Goal: Information Seeking & Learning: Learn about a topic

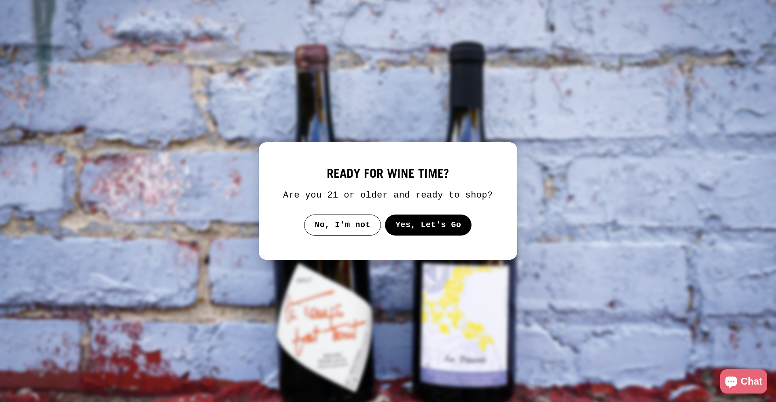
click at [411, 236] on button "Yes, Let's Go" at bounding box center [428, 225] width 87 height 21
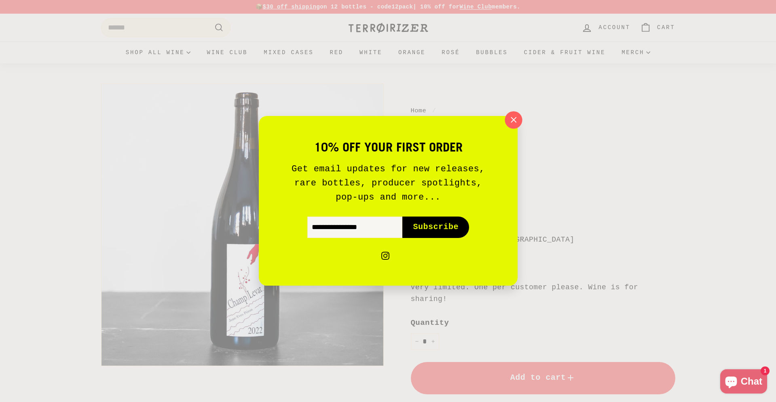
click at [515, 118] on icon "button" at bounding box center [513, 120] width 12 height 12
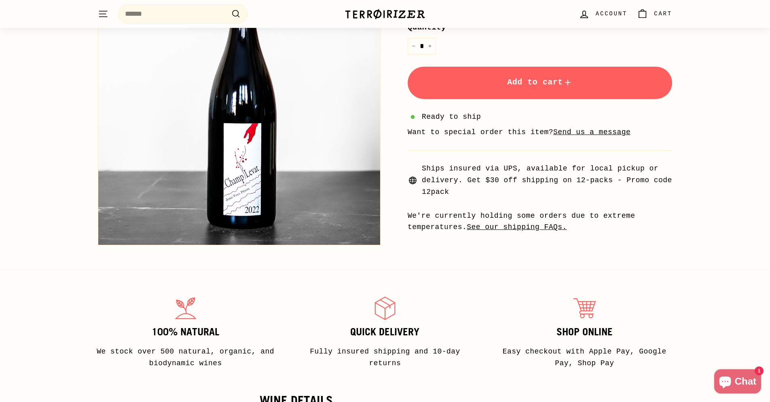
scroll to position [202, 0]
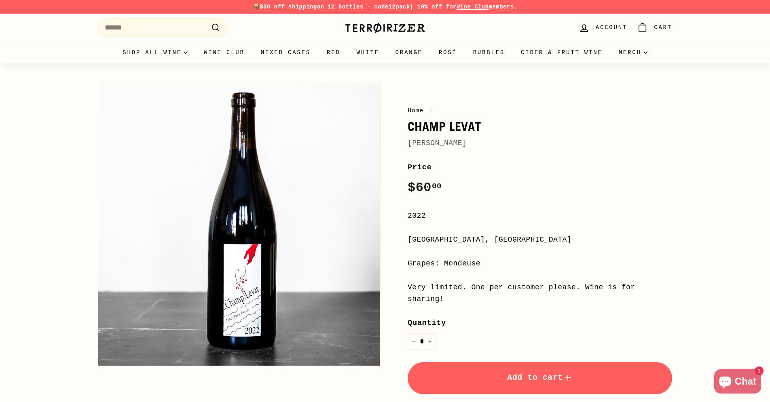
drag, startPoint x: 481, startPoint y: 142, endPoint x: 408, endPoint y: 146, distance: 73.3
click at [408, 146] on div "[PERSON_NAME]" at bounding box center [540, 143] width 264 height 12
copy link "[PERSON_NAME]"
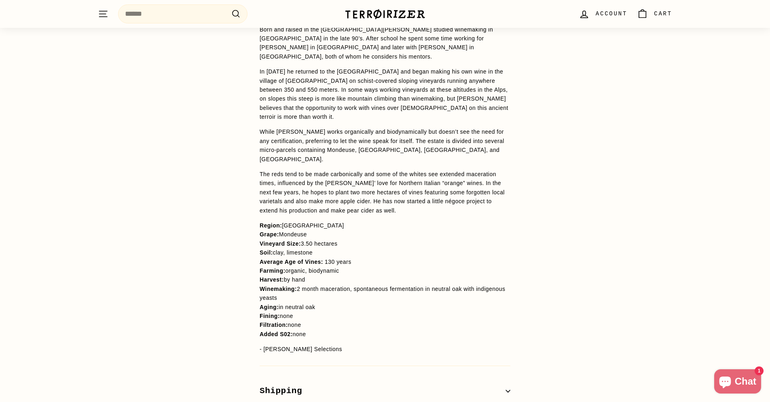
scroll to position [698, 0]
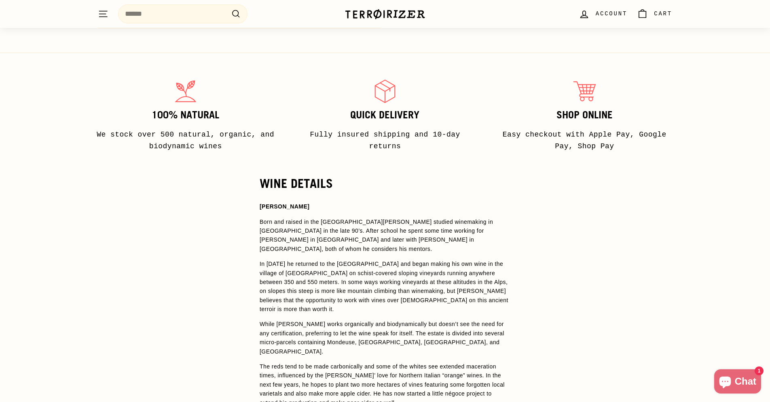
scroll to position [642, 0]
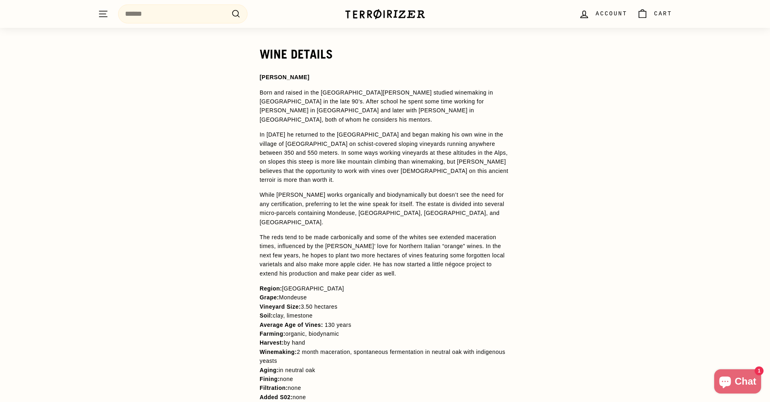
drag, startPoint x: 300, startPoint y: 334, endPoint x: 317, endPoint y: 342, distance: 18.3
click at [317, 342] on p "Region: Savoie Grape: Mondeuse Vineyard Size: 3.50 hectares Soil: clay, limesto…" at bounding box center [385, 343] width 251 height 118
copy span "2 month maceration, spontaneous fermentation in neutral oak with indigenous yea…"
